Goal: Find specific page/section: Find specific page/section

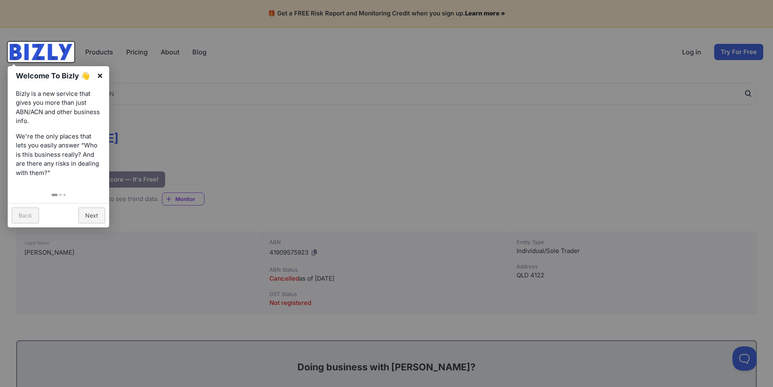
click at [104, 72] on link "×" at bounding box center [100, 75] width 18 height 18
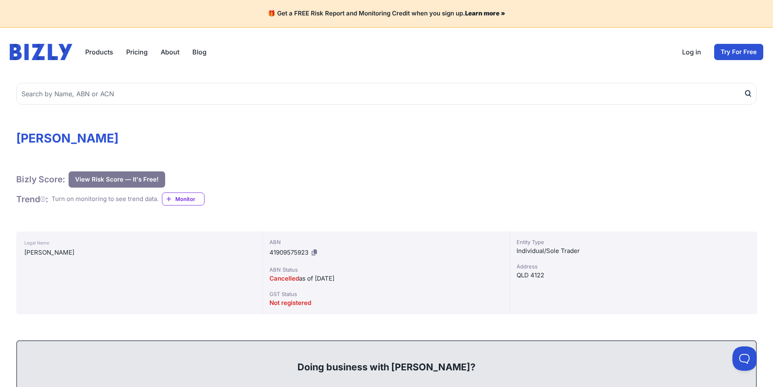
click at [59, 51] on img at bounding box center [41, 52] width 62 height 16
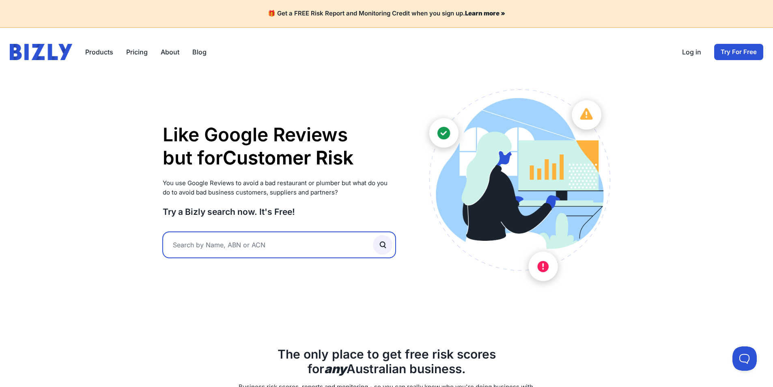
click at [269, 237] on input "text" at bounding box center [279, 245] width 233 height 26
type input "EDGEWOOD BUILDERS"
click at [373, 235] on button "submit" at bounding box center [382, 244] width 19 height 19
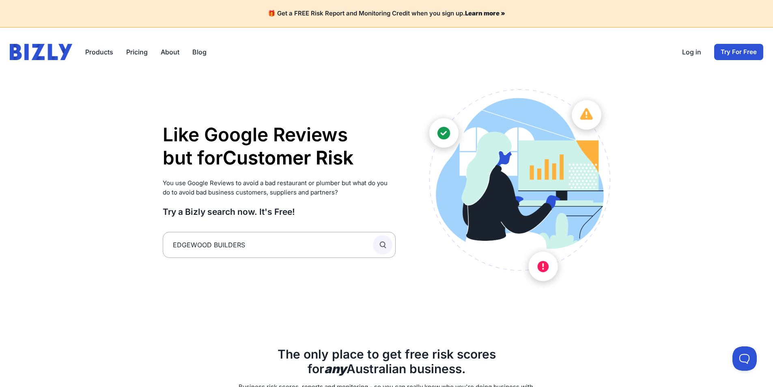
click at [387, 247] on icon "submit" at bounding box center [382, 244] width 9 height 9
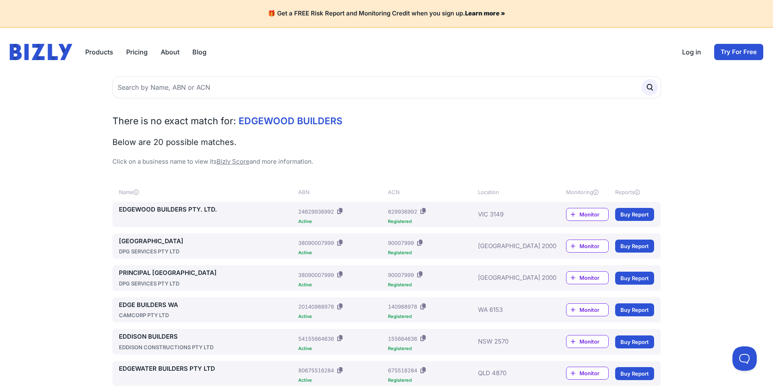
click at [199, 206] on link "EDGEWOOD BUILDERS PTY. LTD." at bounding box center [207, 209] width 176 height 9
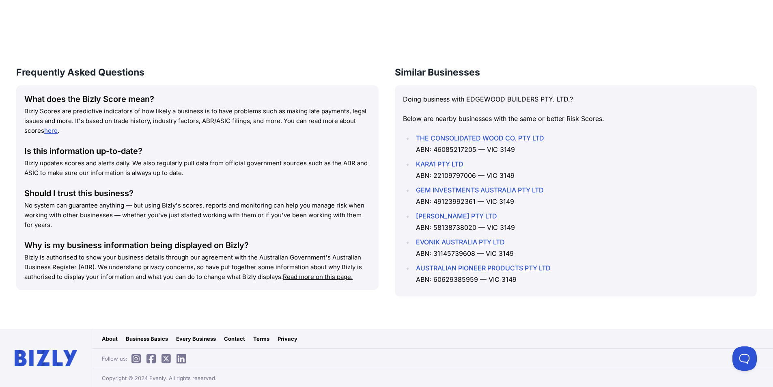
scroll to position [886, 0]
